Goal: Information Seeking & Learning: Find specific fact

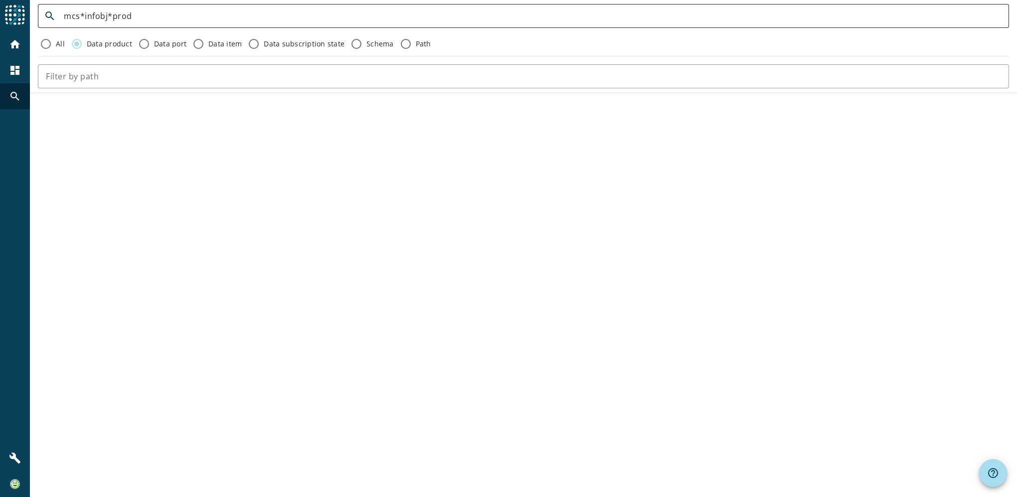
click at [144, 22] on input "mcs*infobj*prod" at bounding box center [532, 16] width 937 height 12
drag, startPoint x: 144, startPoint y: 24, endPoint x: 13, endPoint y: 18, distance: 130.8
click at [13, 18] on div "menu Agoora home dashboard search build search mcs*infobj*prod All Data product…" at bounding box center [508, 248] width 1017 height 497
paste input "vvn-vertragsabwicklung-internal-process-[PERSON_NAME]-vertrag"
click at [82, 22] on input "vvn-vertragsabwicklung-internal-process-[PERSON_NAME]-vertrag*" at bounding box center [532, 16] width 937 height 12
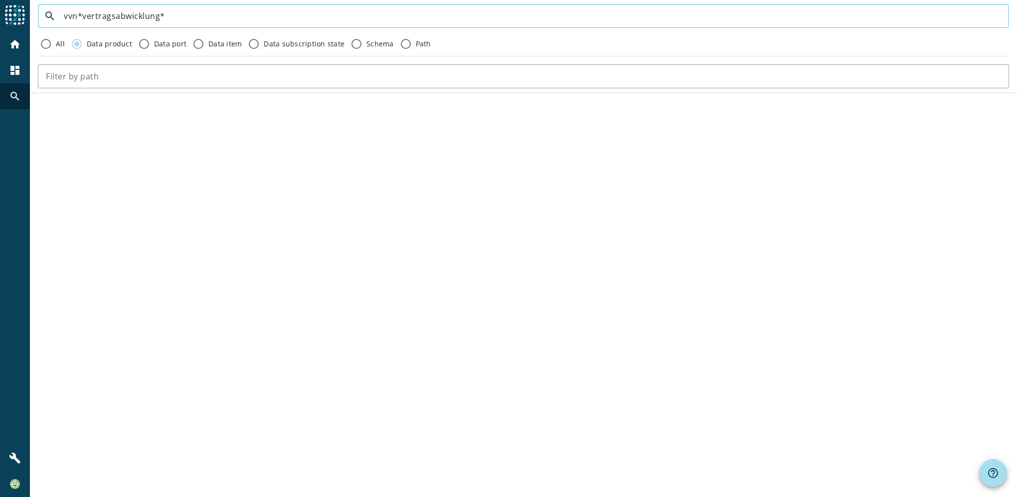
type input "vvn*vertragsabwicklung*"
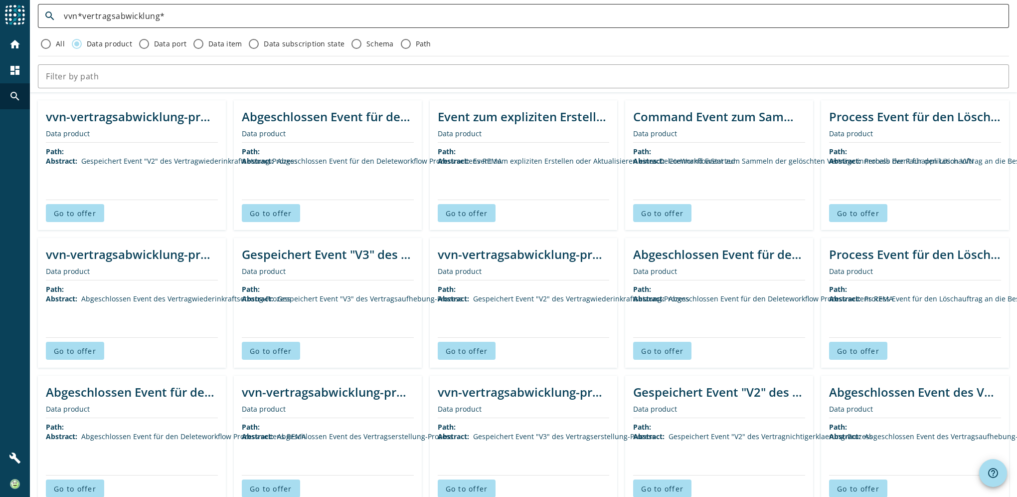
click at [172, 20] on input "vvn*vertragsabwicklung*" at bounding box center [532, 16] width 937 height 12
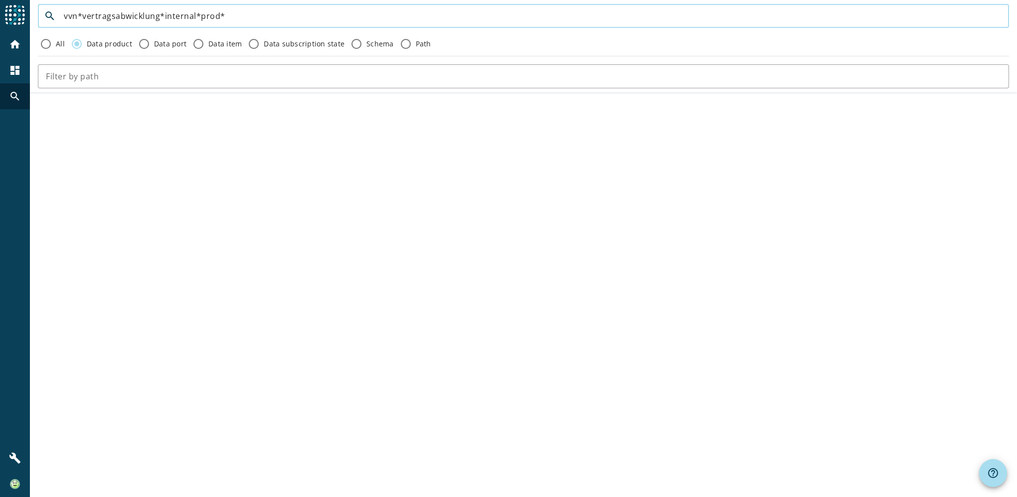
click at [175, 20] on input "vvn*vertragsabwicklung*internal*prod*" at bounding box center [532, 16] width 937 height 12
type input "vvn*vertragsabwicklung*prod*"
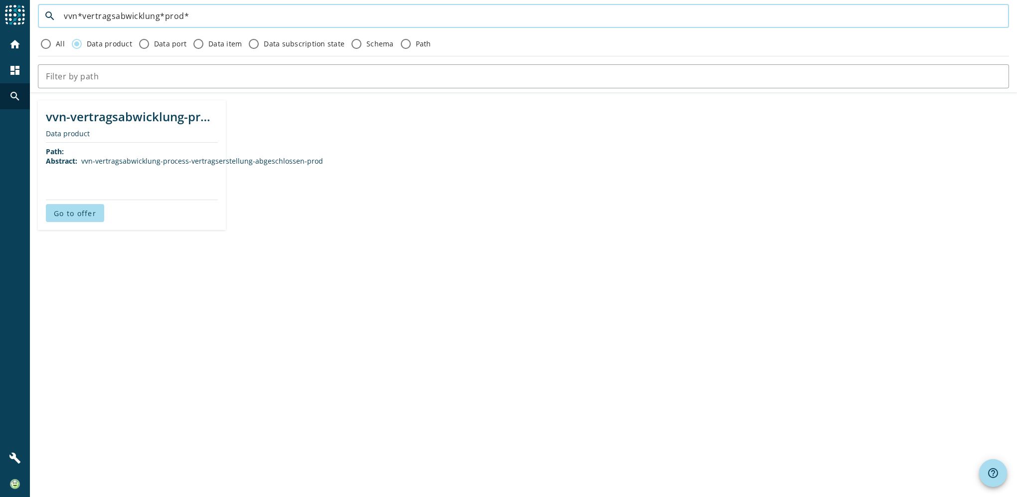
drag, startPoint x: 162, startPoint y: 23, endPoint x: 195, endPoint y: 22, distance: 33.4
click at [195, 22] on input "vvn*vertragsabwicklung*prod*" at bounding box center [532, 16] width 937 height 12
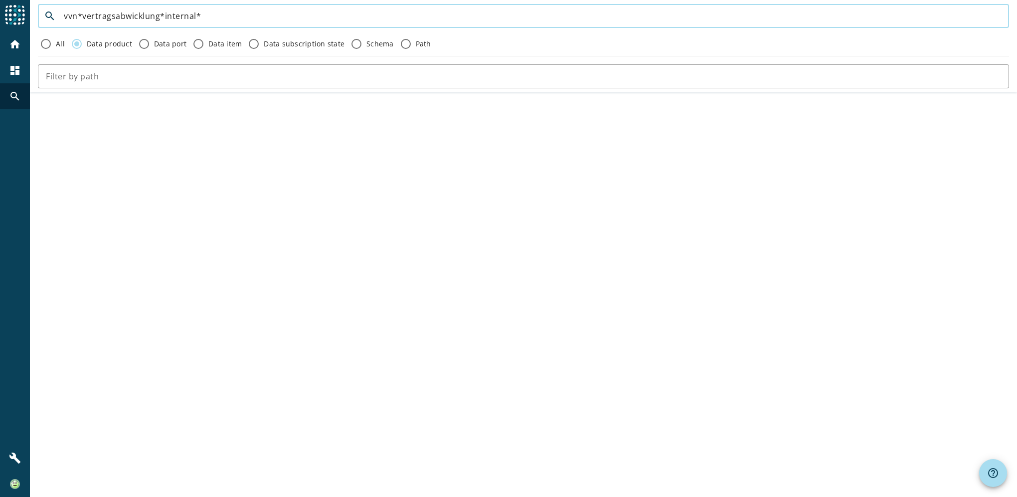
type input "vvn*vertragsabwicklung*internal*"
